Goal: Task Accomplishment & Management: Use online tool/utility

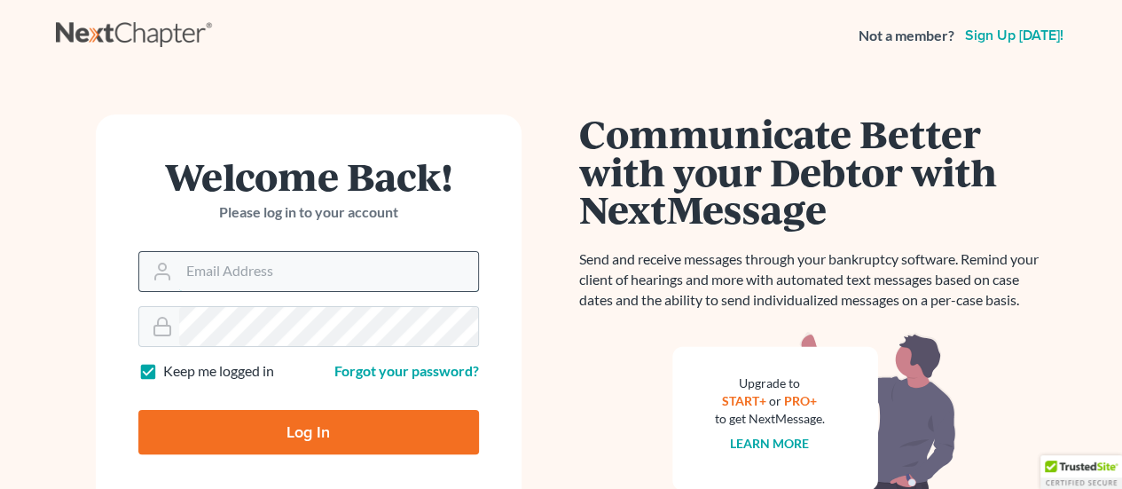
drag, startPoint x: 0, startPoint y: 0, endPoint x: 374, endPoint y: 280, distance: 467.7
click at [342, 263] on input "Email Address" at bounding box center [328, 271] width 299 height 39
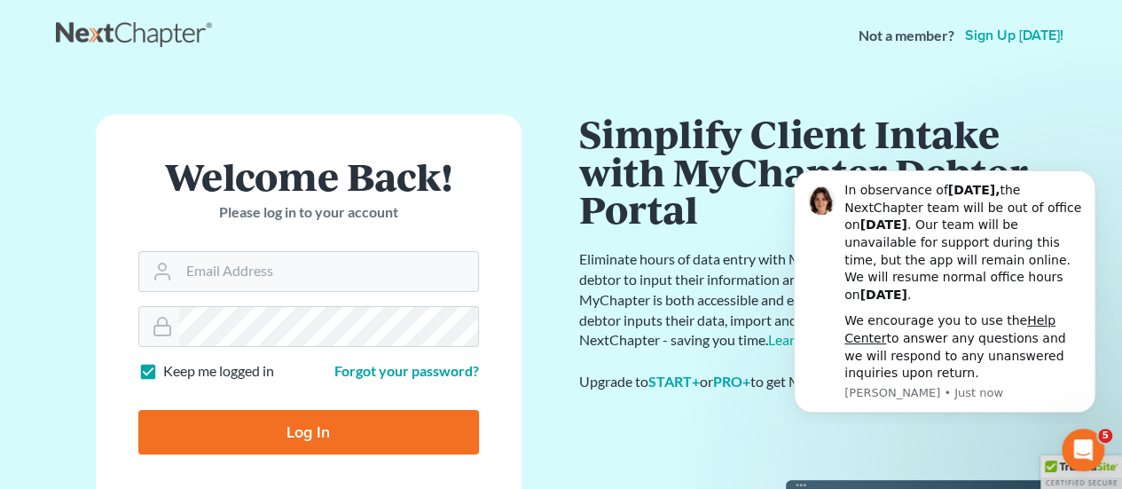
type input "Crystal@attorneydebtfighters.com"
type input "Thinking..."
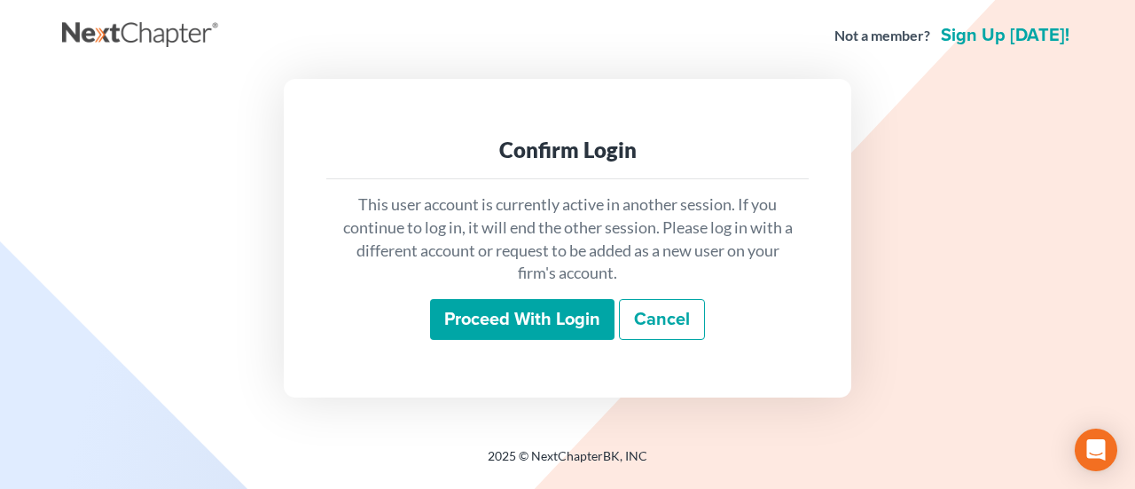
click at [568, 322] on input "Proceed with login" at bounding box center [522, 319] width 185 height 41
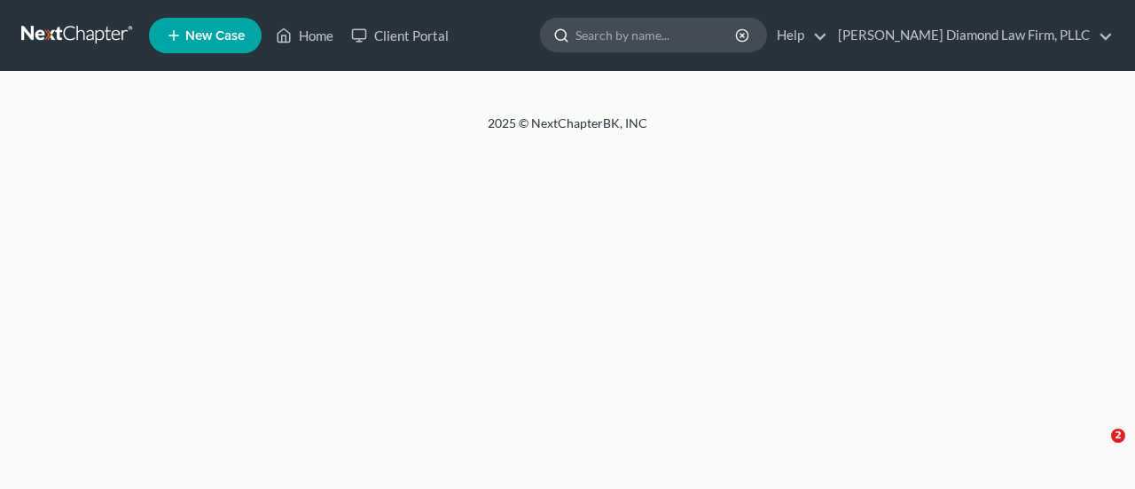
click at [689, 30] on input "search" at bounding box center [657, 35] width 162 height 33
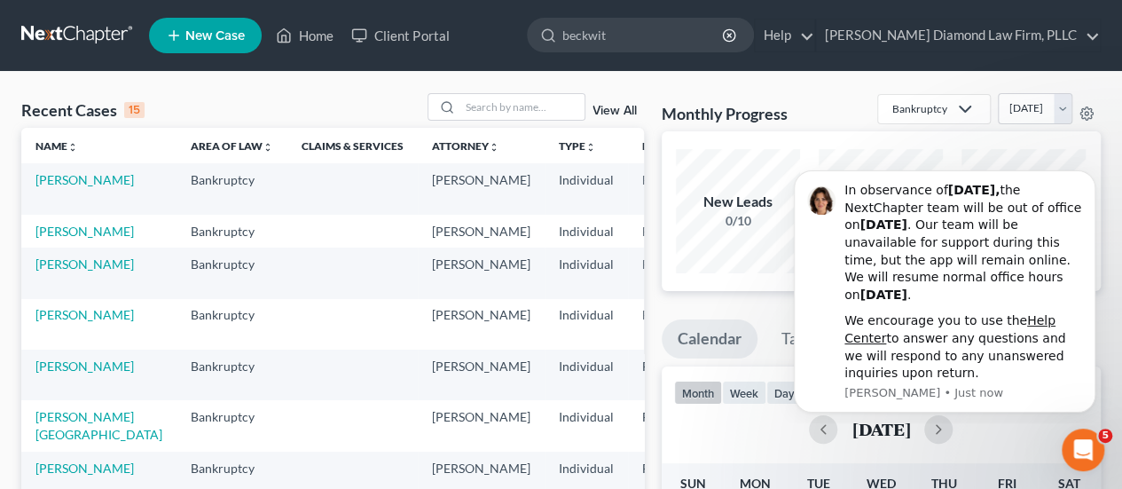
type input "[PERSON_NAME]"
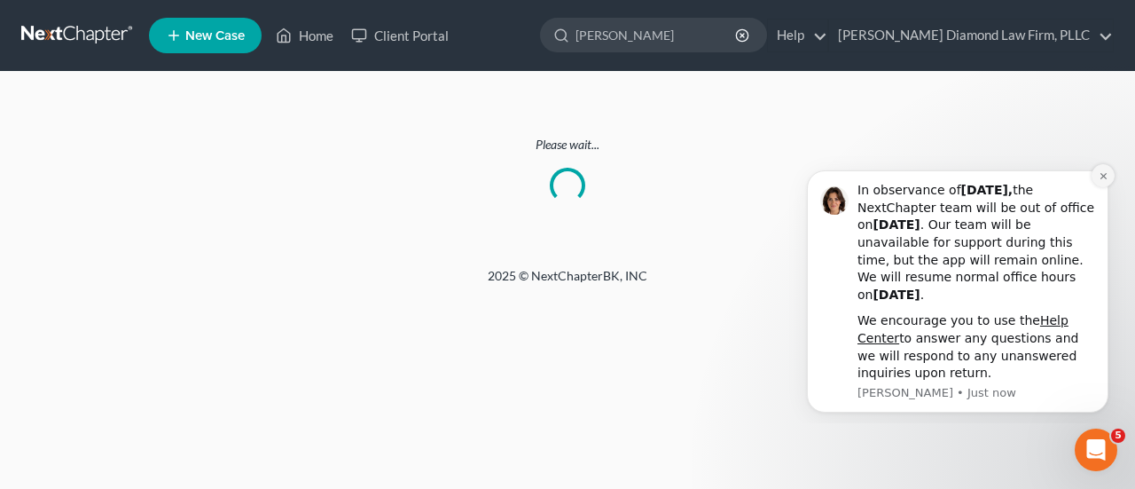
click at [1102, 174] on icon "Dismiss notification" at bounding box center [1103, 176] width 6 height 6
